Goal: Task Accomplishment & Management: Complete application form

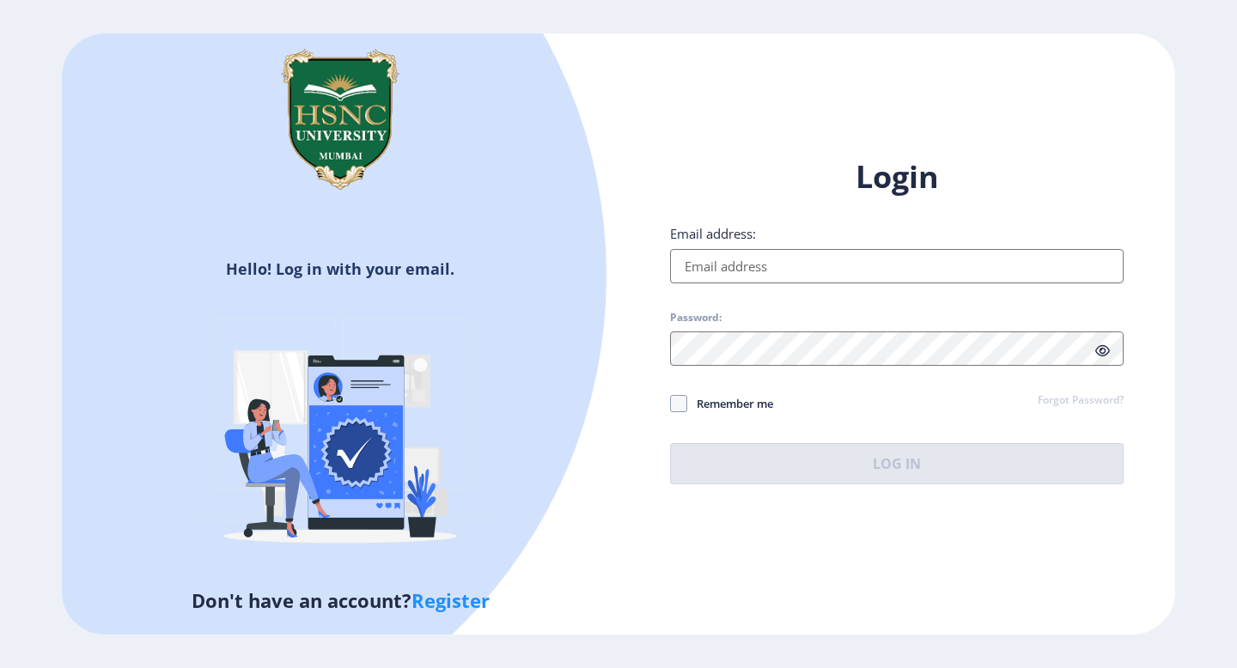
click at [849, 256] on input "Email address:" at bounding box center [896, 266] width 453 height 34
type input "[EMAIL_ADDRESS][DOMAIN_NAME]"
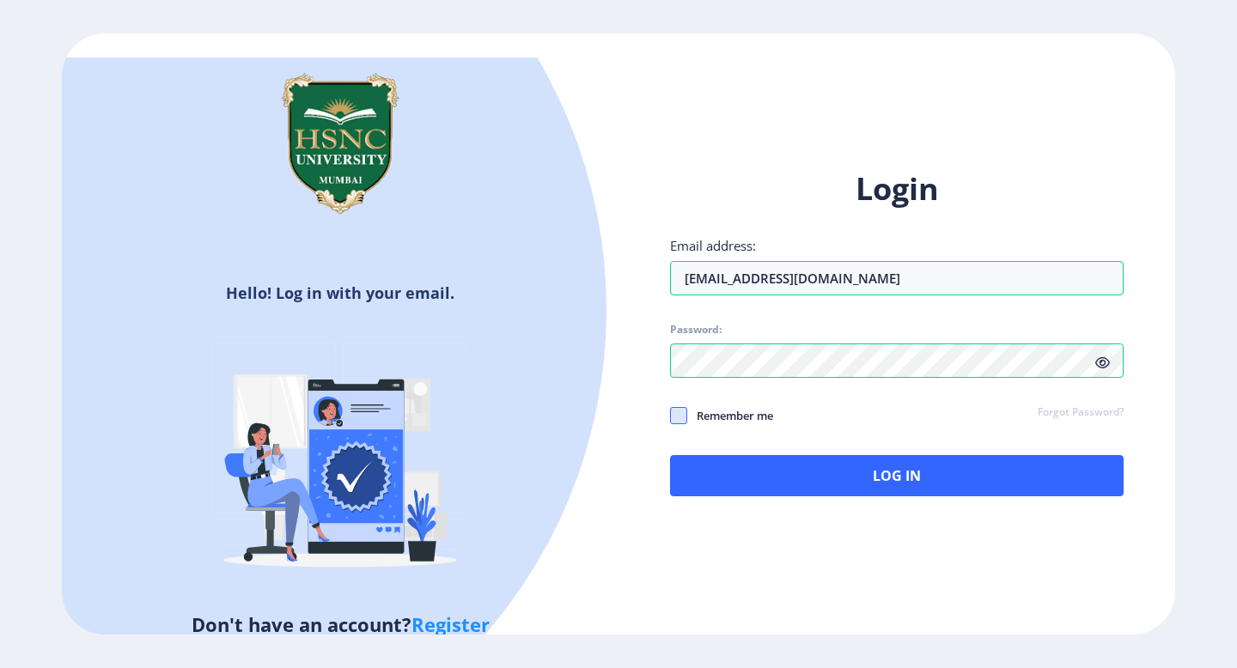
click at [678, 411] on span at bounding box center [678, 415] width 17 height 17
click at [671, 416] on input "Remember me" at bounding box center [670, 416] width 1 height 1
checkbox input "true"
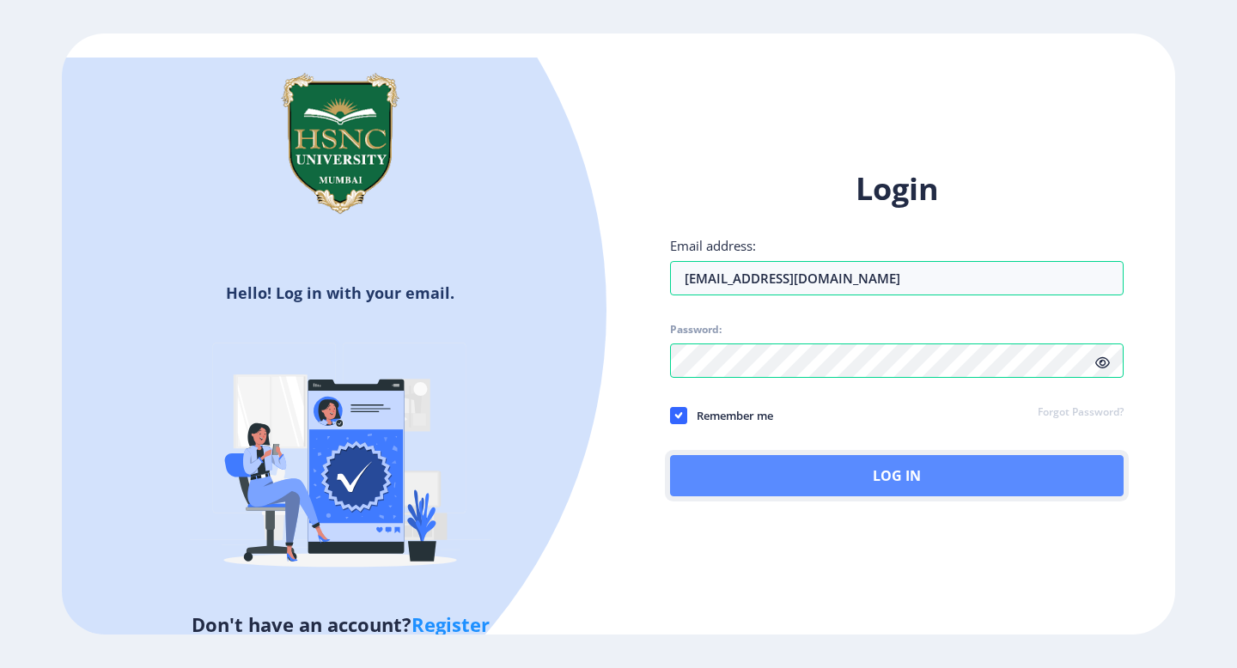
click at [808, 472] on button "Log In" at bounding box center [896, 475] width 453 height 41
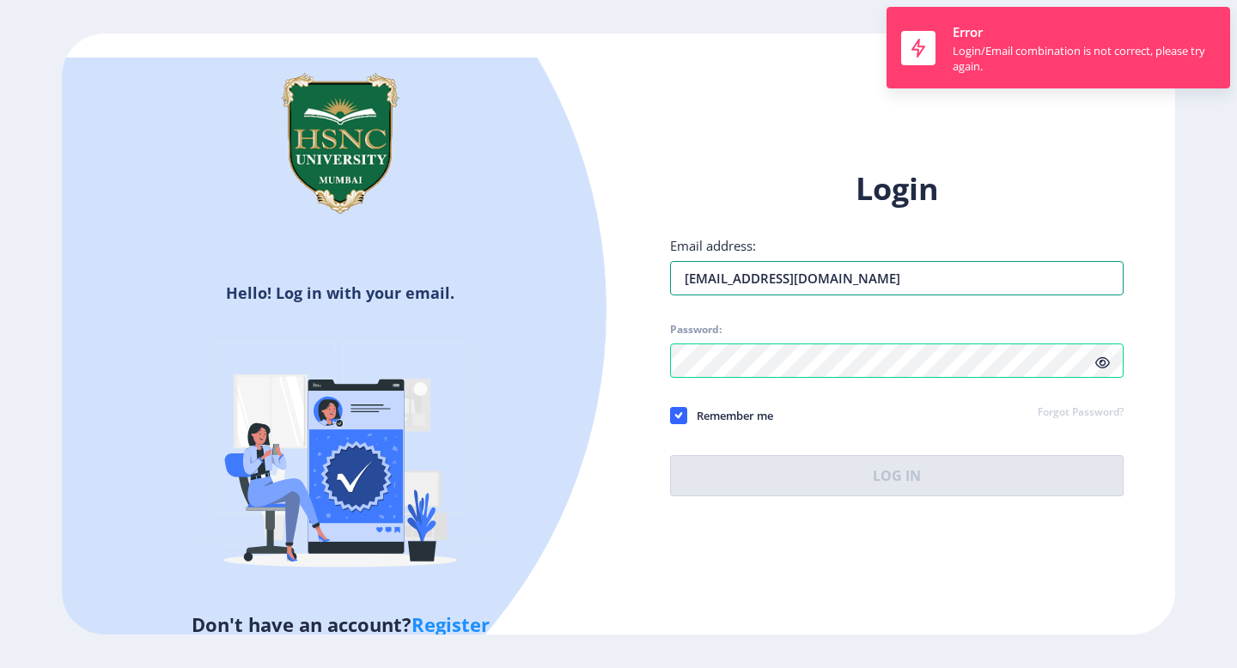
drag, startPoint x: 913, startPoint y: 277, endPoint x: 640, endPoint y: 283, distance: 273.2
click at [640, 283] on div "Login Email address: [EMAIL_ADDRESS][DOMAIN_NAME] Password: Remember me Forgot …" at bounding box center [896, 346] width 557 height 407
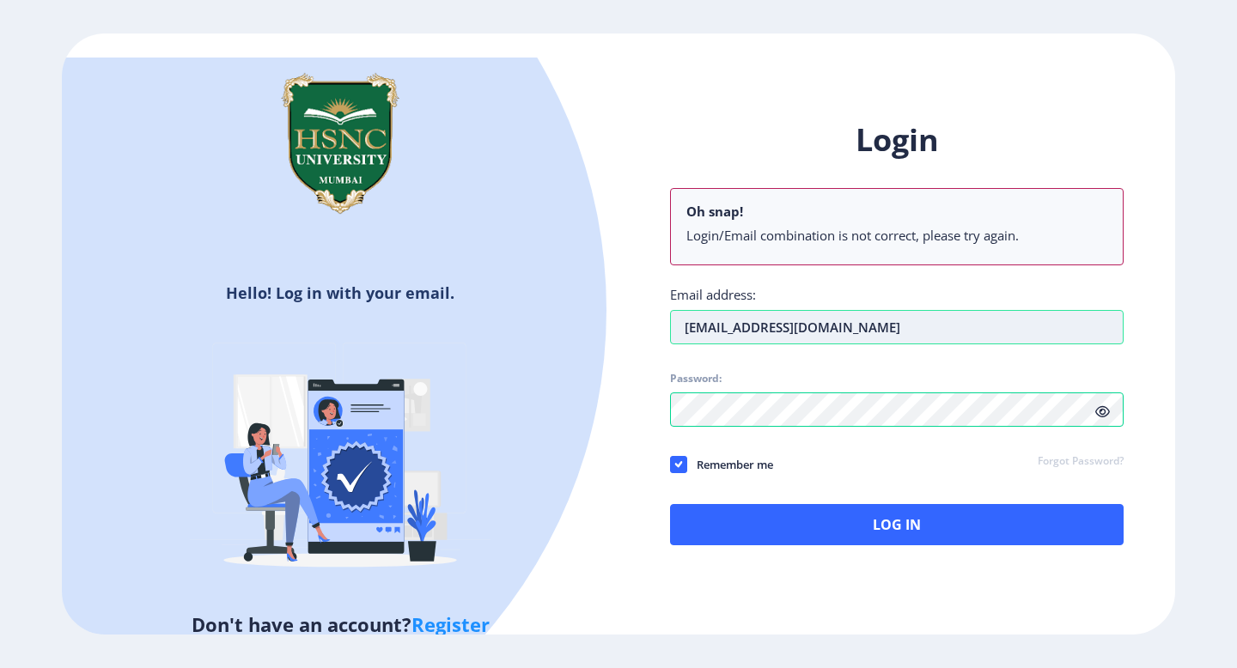
drag, startPoint x: 908, startPoint y: 330, endPoint x: 677, endPoint y: 325, distance: 231.1
click at [677, 325] on input "[EMAIL_ADDRESS][DOMAIN_NAME]" at bounding box center [896, 327] width 453 height 34
paste input "[EMAIL_ADDRESS][DOMAIN_NAME]"
type input "[EMAIL_ADDRESS][DOMAIN_NAME]"
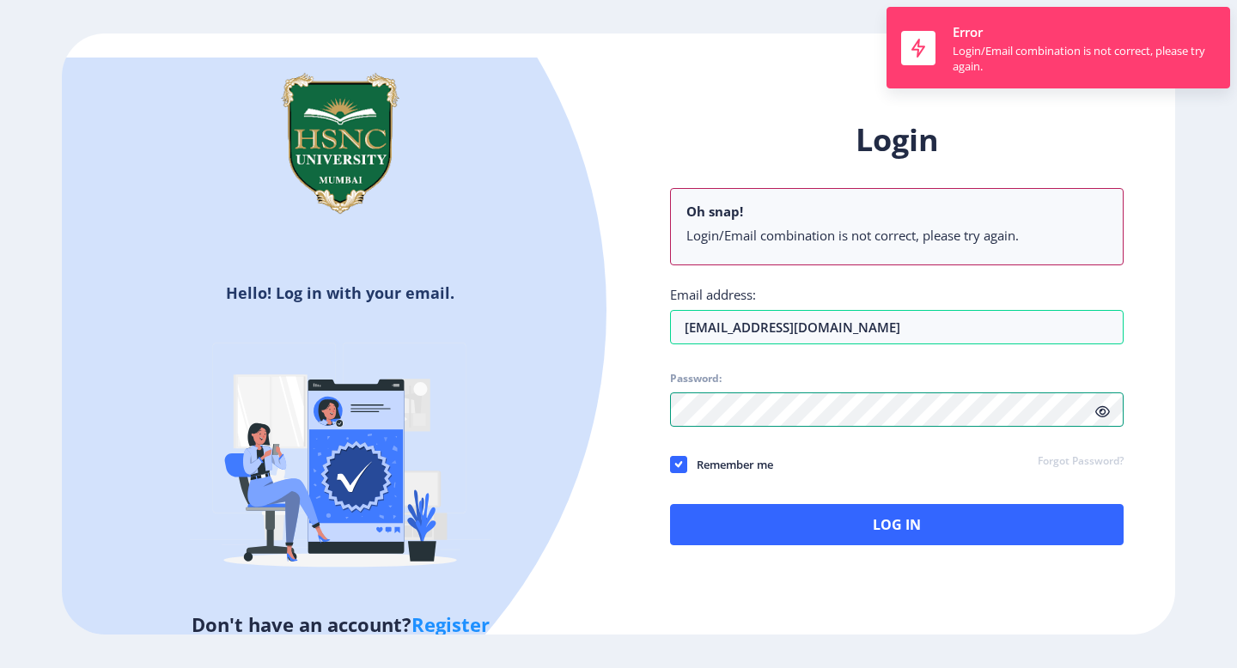
click at [699, 376] on div "Password:" at bounding box center [896, 399] width 453 height 55
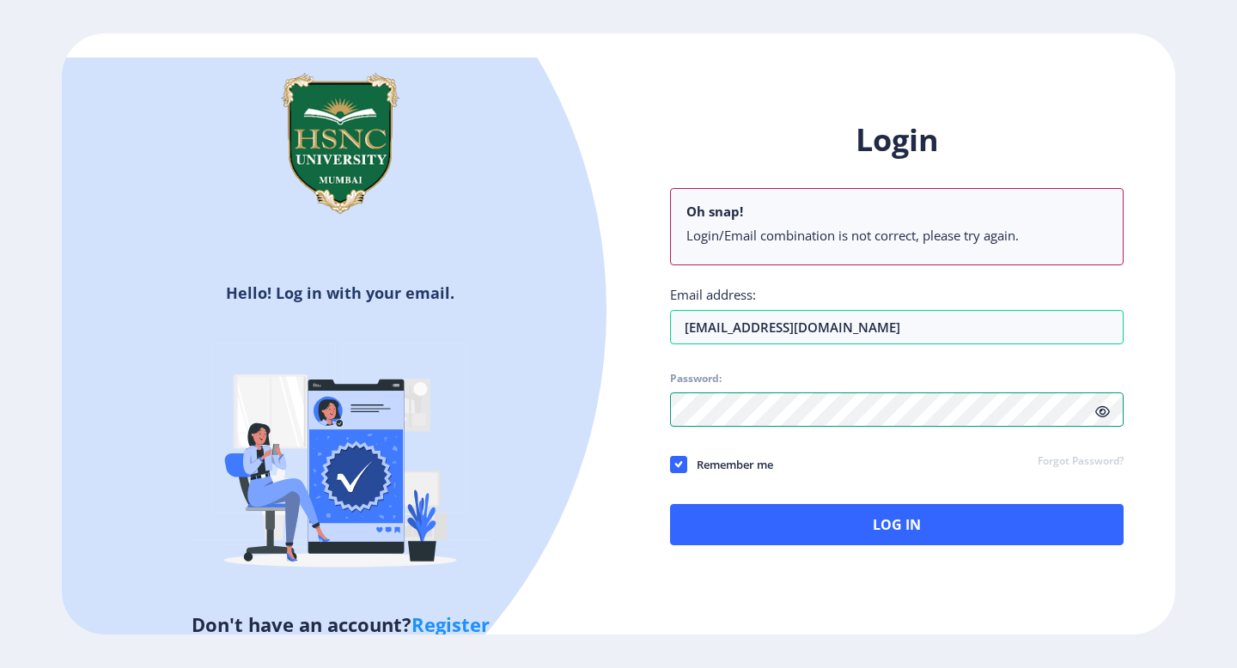
click at [661, 411] on div "Login Oh snap! Login/Email combination is not correct, please try again. Email …" at bounding box center [896, 346] width 557 height 505
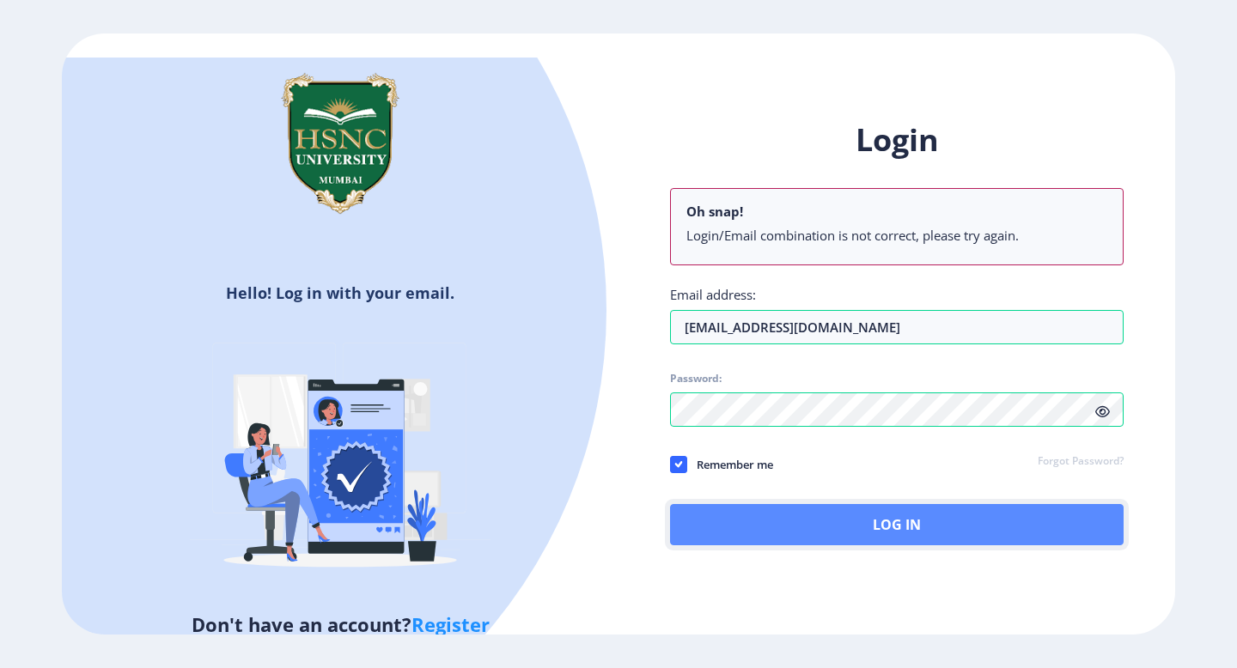
click at [715, 534] on button "Log In" at bounding box center [896, 524] width 453 height 41
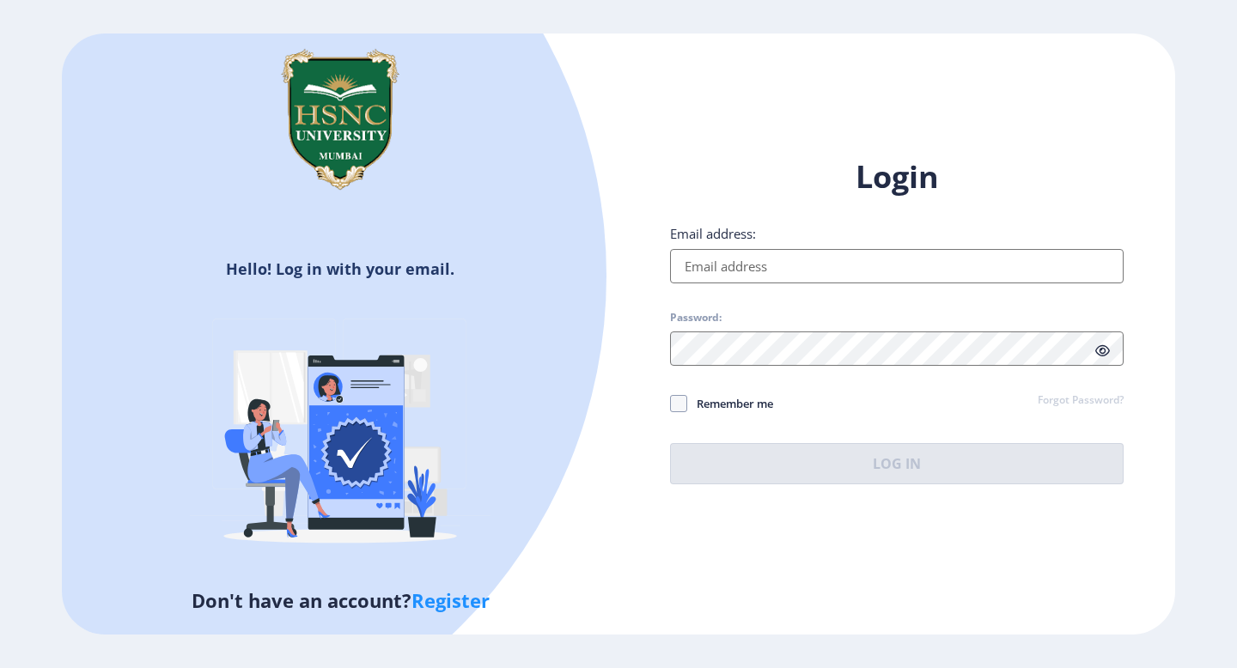
click at [824, 272] on input "Email address:" at bounding box center [896, 266] width 453 height 34
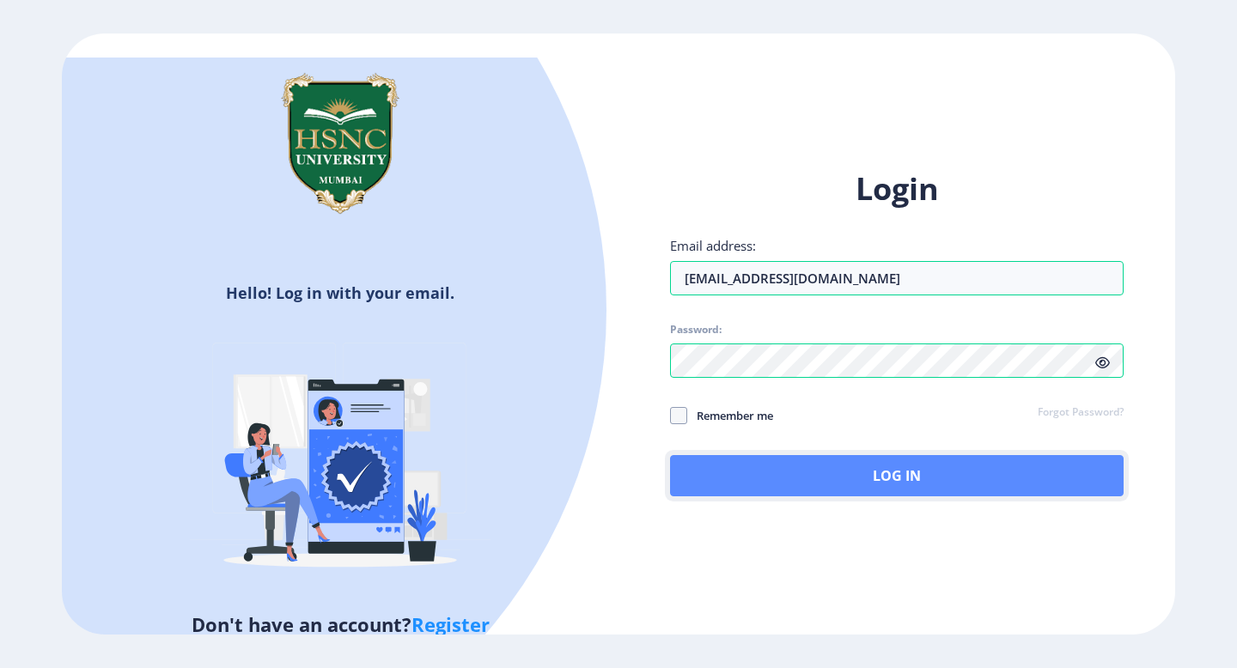
click at [735, 478] on button "Log In" at bounding box center [896, 475] width 453 height 41
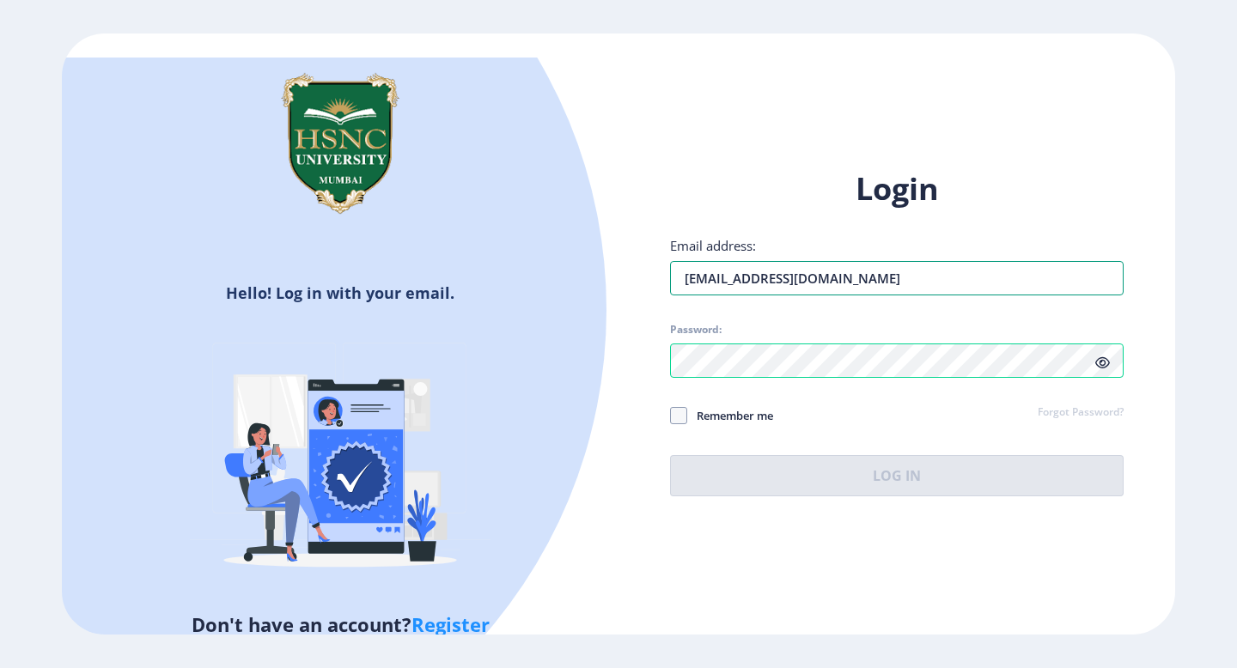
drag, startPoint x: 929, startPoint y: 277, endPoint x: 654, endPoint y: 282, distance: 275.7
click at [654, 282] on div "Login Email address: 2022230210120180@hsncu.edu.in Password: Remember me Forgot…" at bounding box center [896, 346] width 557 height 407
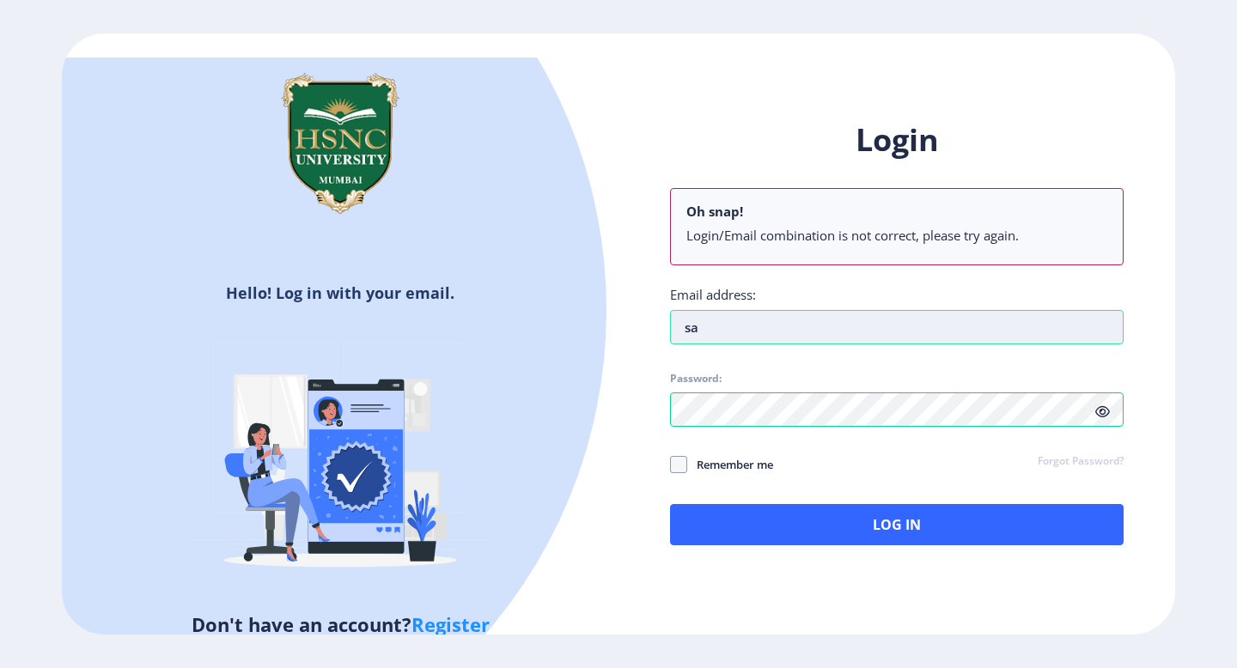
drag, startPoint x: 721, startPoint y: 330, endPoint x: 670, endPoint y: 328, distance: 51.6
click at [670, 328] on input "sa" at bounding box center [896, 327] width 453 height 34
paste input "mratghosh20nov@gmail.com"
type input "samratghosh20nov@gmail.com"
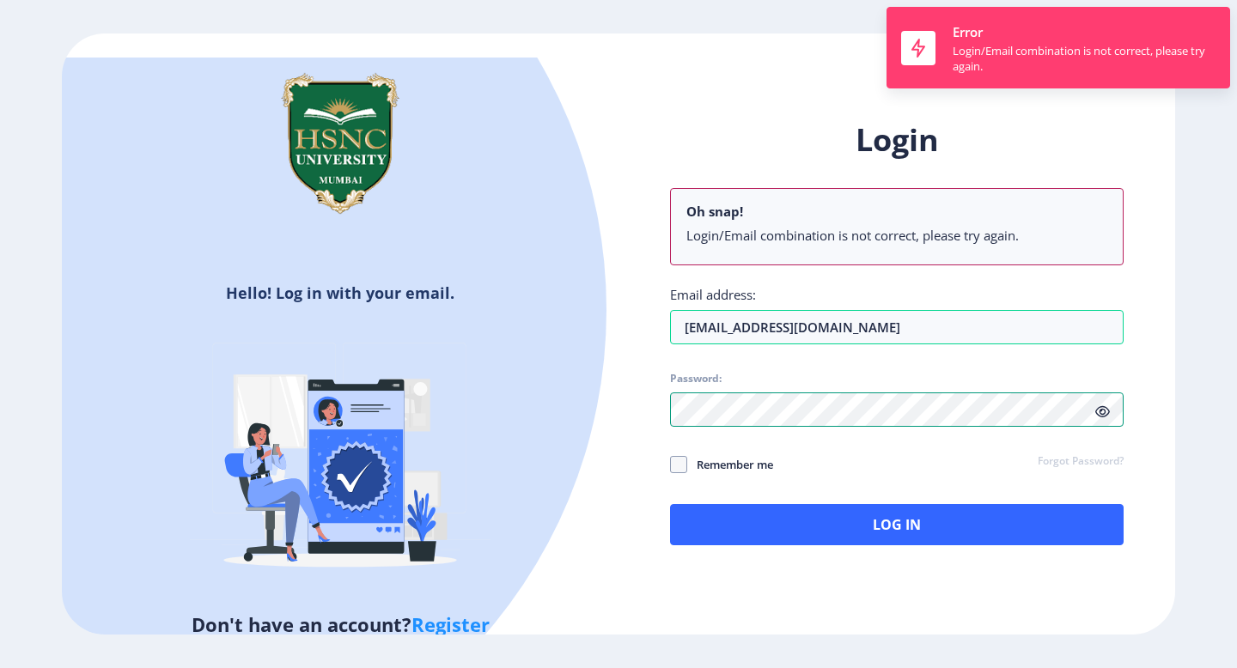
click at [788, 365] on div "Login Oh snap! Login/Email combination is not correct, please try again. Email …" at bounding box center [896, 332] width 453 height 426
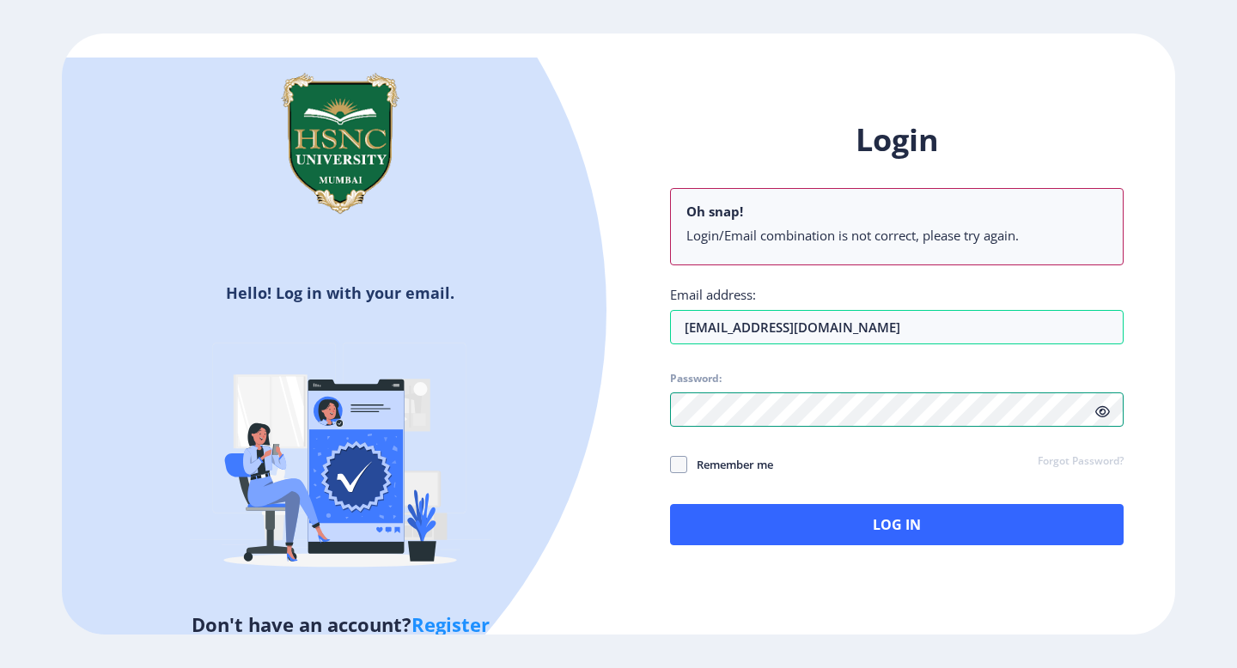
click at [637, 417] on div "Login Oh snap! Login/Email combination is not correct, please try again. Email …" at bounding box center [896, 346] width 557 height 505
click at [1099, 411] on icon at bounding box center [1102, 411] width 15 height 13
click at [655, 414] on div "Login Oh snap! Login/Email combination is not correct, please try again. Email …" at bounding box center [896, 346] width 557 height 505
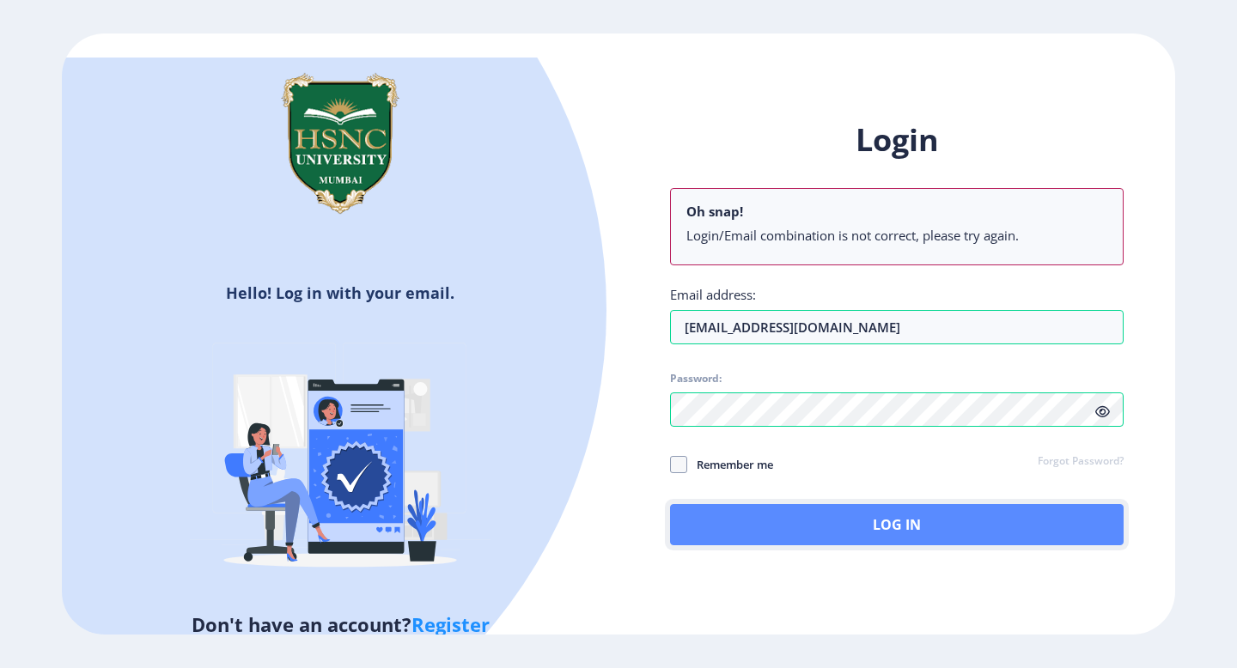
click at [884, 534] on button "Log In" at bounding box center [896, 524] width 453 height 41
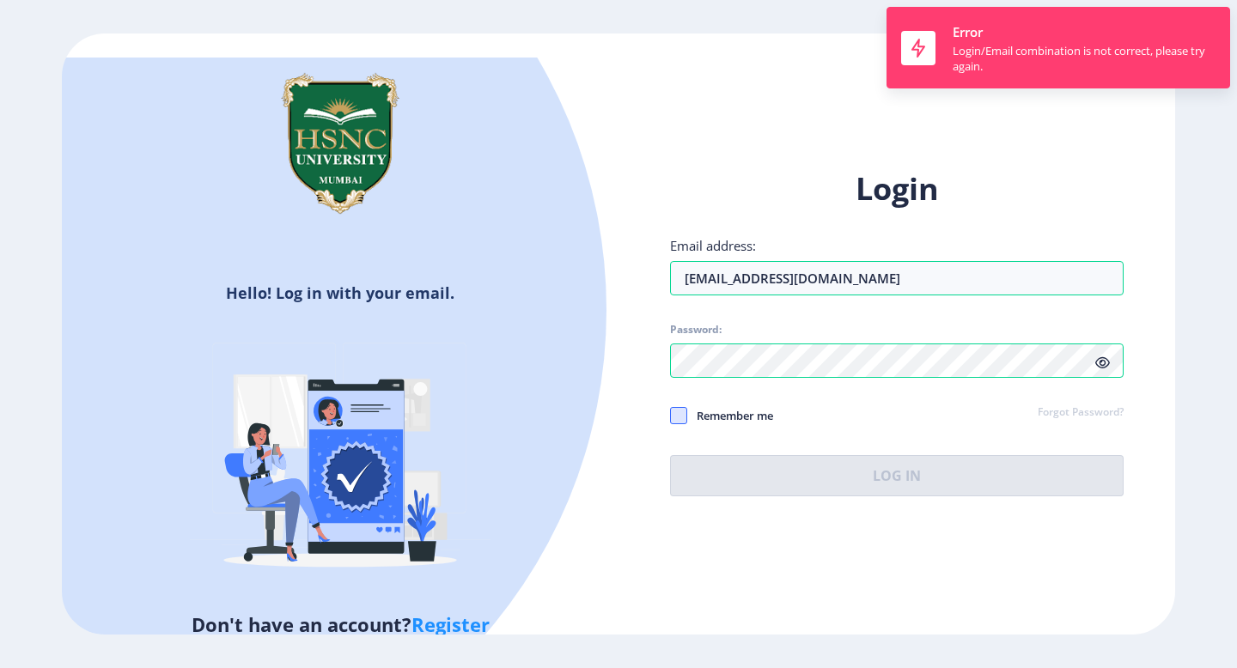
click at [678, 421] on span at bounding box center [678, 415] width 17 height 17
click at [671, 417] on input "Remember me" at bounding box center [670, 416] width 1 height 1
checkbox input "true"
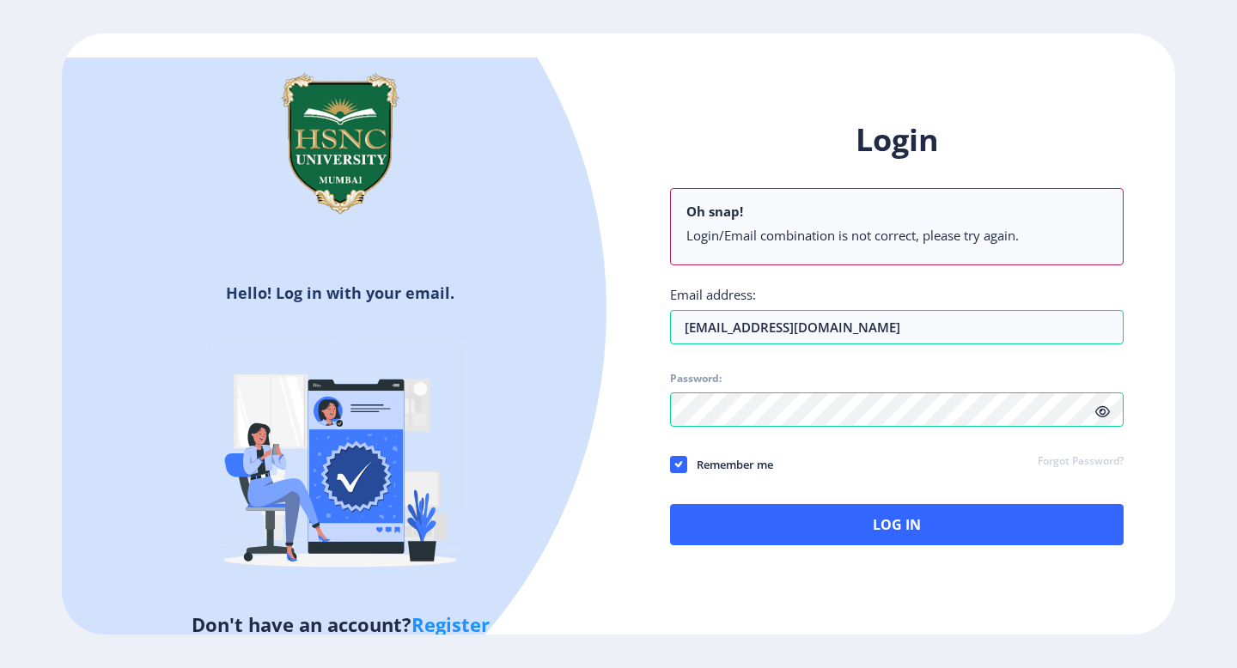
click at [1092, 459] on link "Forgot Password?" at bounding box center [1081, 461] width 86 height 15
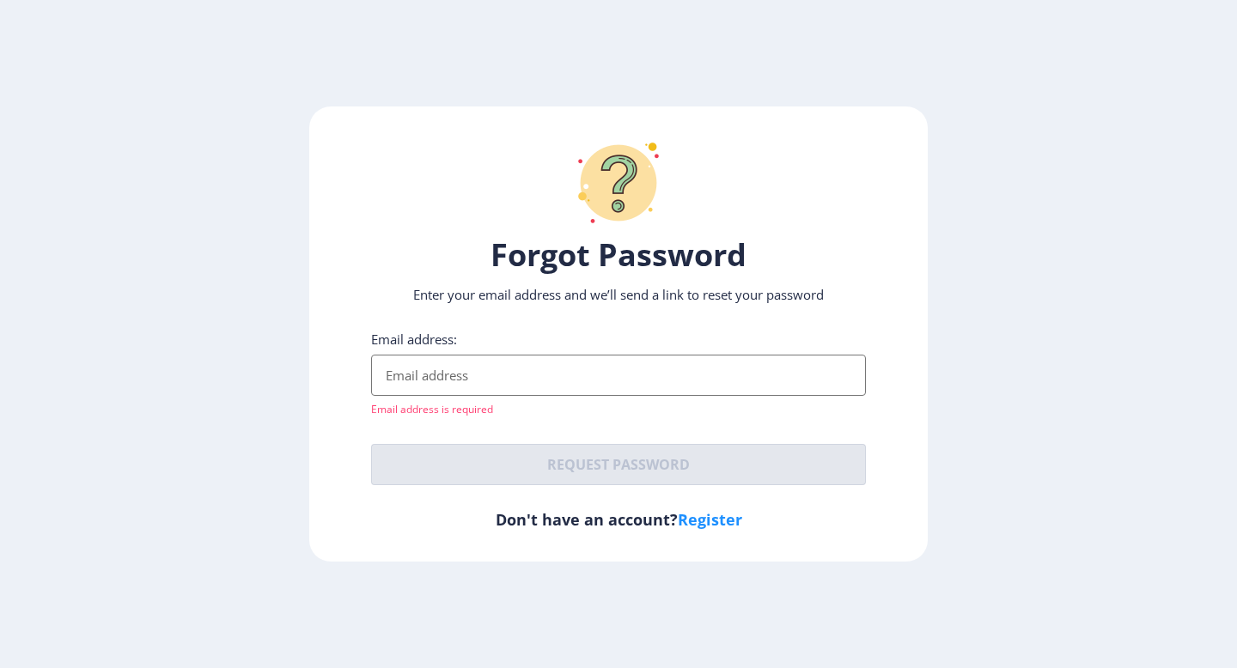
click at [435, 380] on input "Email address:" at bounding box center [618, 375] width 495 height 41
type input "[EMAIL_ADDRESS][DOMAIN_NAME]"
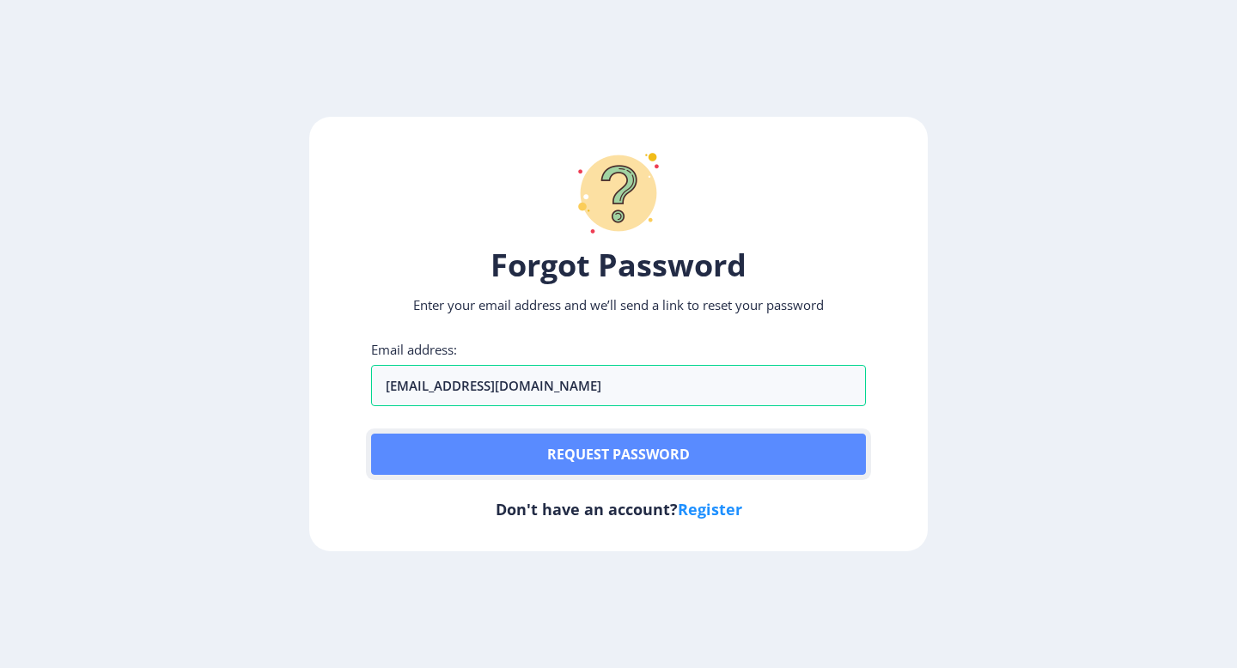
click at [516, 444] on button "Request password" at bounding box center [618, 454] width 495 height 41
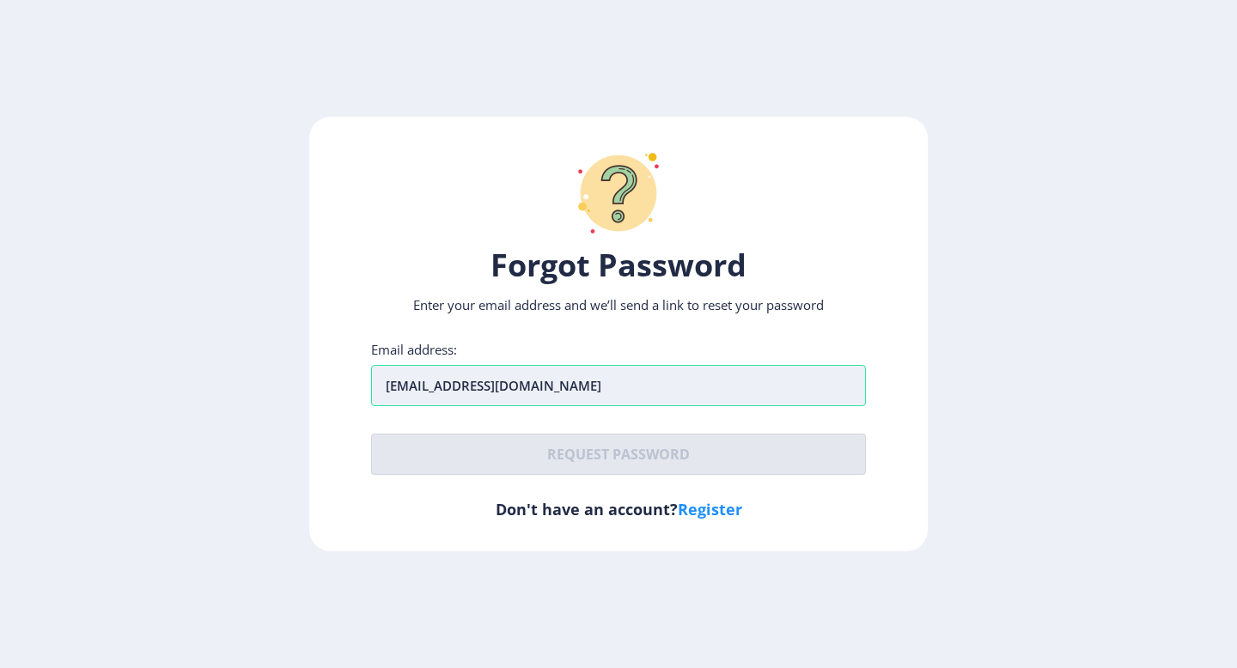
click at [616, 392] on input "[EMAIL_ADDRESS][DOMAIN_NAME]" at bounding box center [618, 385] width 495 height 41
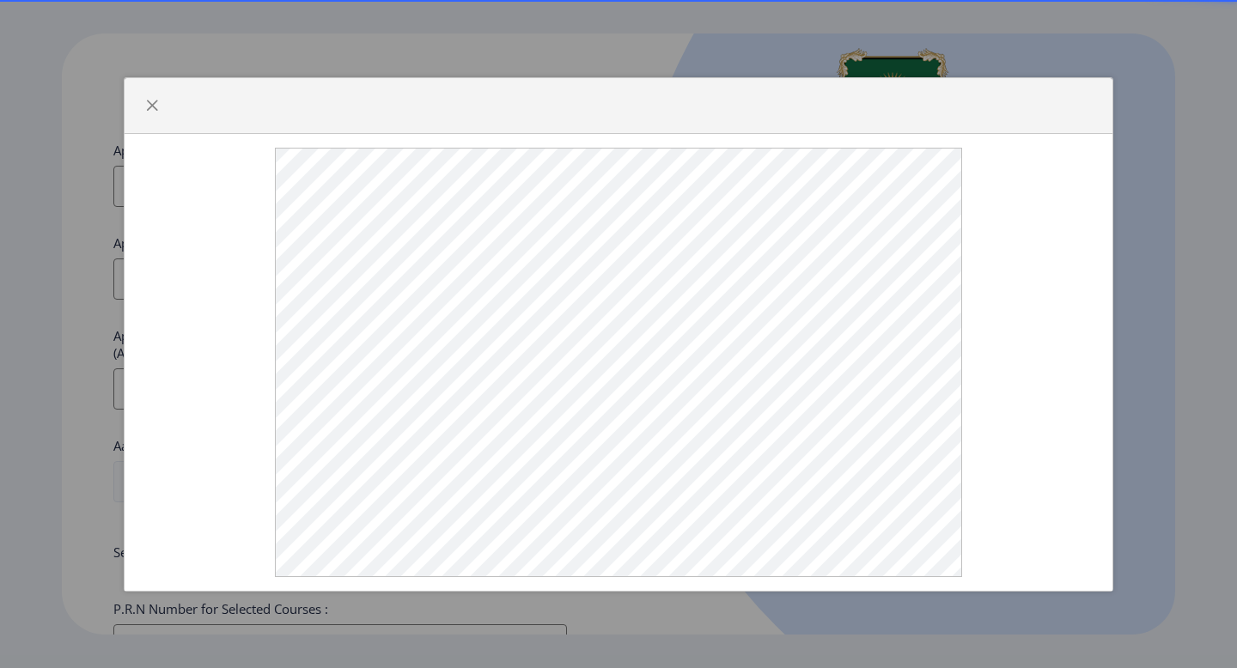
select select
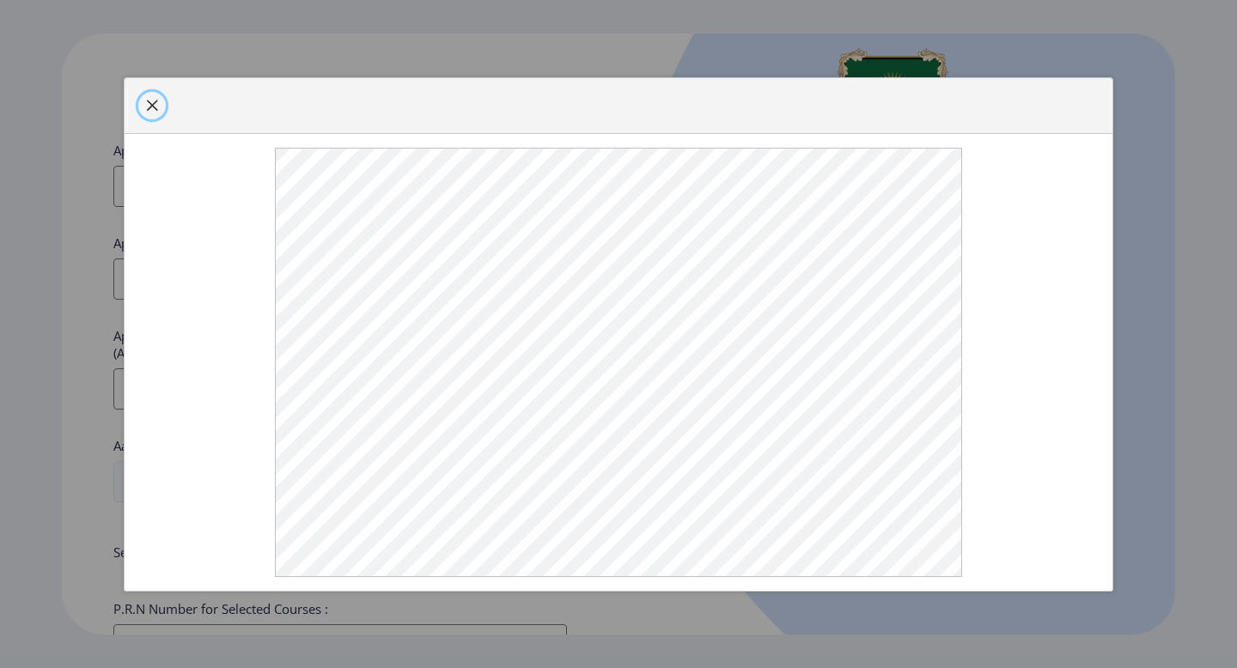
click at [161, 102] on button "button" at bounding box center [151, 105] width 27 height 27
